Goal: Task Accomplishment & Management: Complete application form

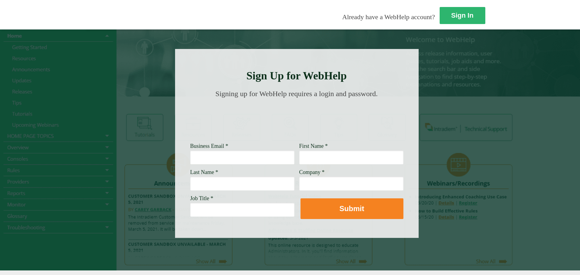
scroll to position [0, 0]
click at [190, 161] on input "Business Email *" at bounding box center [242, 157] width 104 height 14
click at [190, 155] on input "Business Email *" at bounding box center [242, 157] width 104 height 14
type input "[PERSON_NAME][EMAIL_ADDRESS][DOMAIN_NAME]"
click at [299, 155] on input "First Name *" at bounding box center [351, 157] width 104 height 14
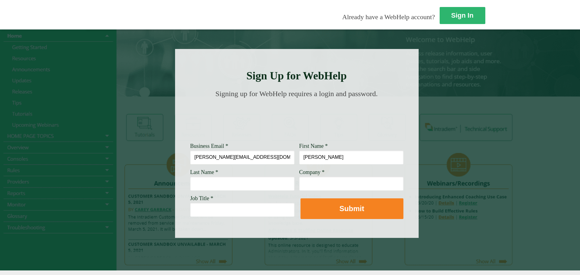
type input "[PERSON_NAME]"
click at [190, 181] on input "Last Name *" at bounding box center [242, 184] width 104 height 14
type input "Leven"
type input "[PERSON_NAME] Fargo"
click at [190, 212] on input "Job Title *" at bounding box center [242, 210] width 104 height 14
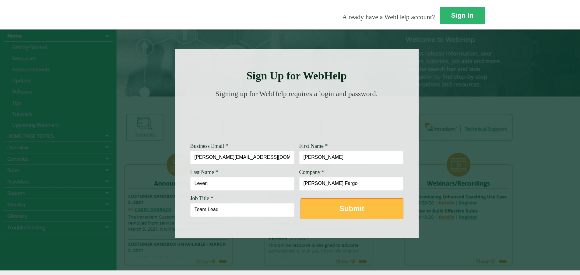
type input "Team Lead"
click at [339, 206] on strong "Submit" at bounding box center [351, 209] width 25 height 8
